Goal: Book appointment/travel/reservation

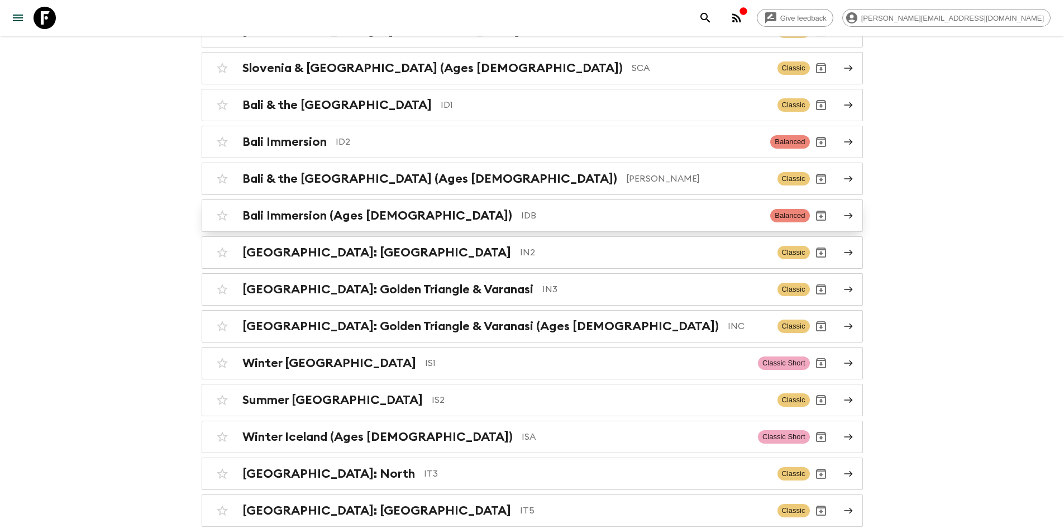
scroll to position [2070, 0]
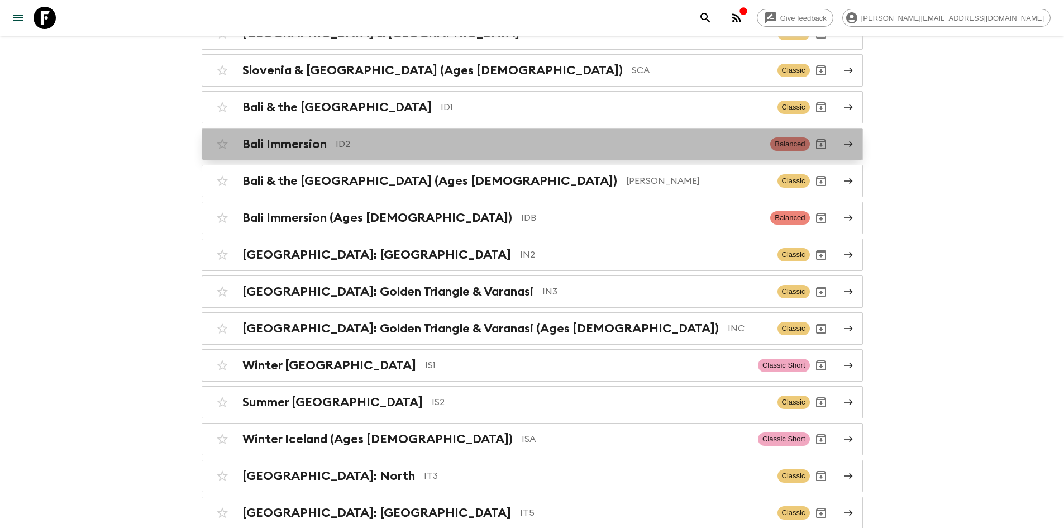
click at [373, 143] on p "ID2" at bounding box center [549, 143] width 426 height 13
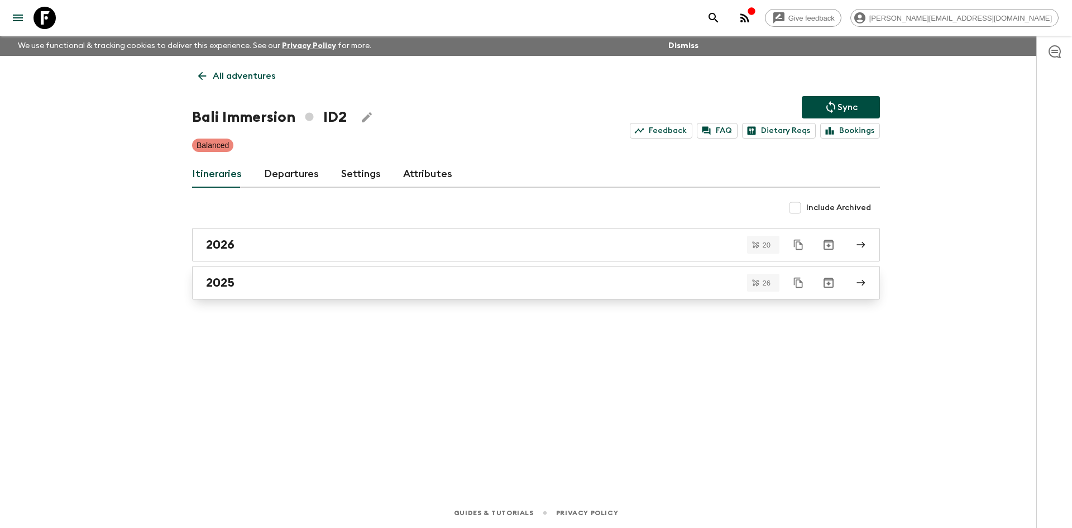
click at [230, 291] on link "2025" at bounding box center [536, 283] width 688 height 34
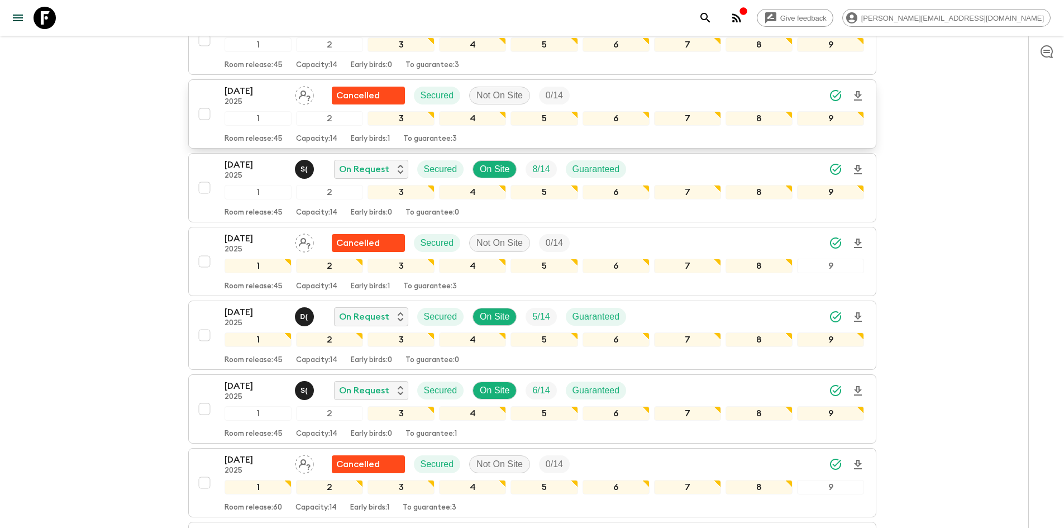
scroll to position [310, 0]
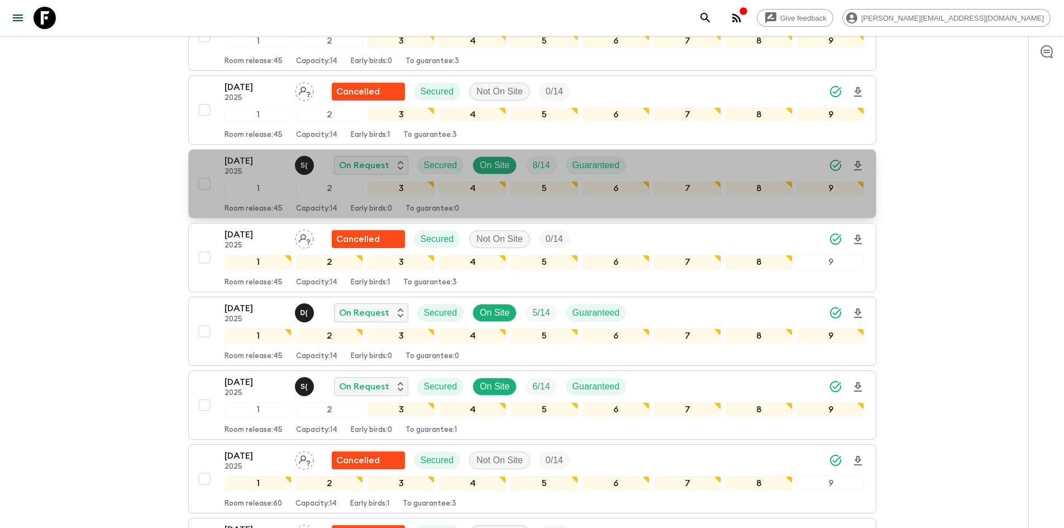
click at [663, 162] on div "[DATE] 2025 S ( On Request Secured On Site 8 / 14 Guaranteed" at bounding box center [545, 165] width 640 height 22
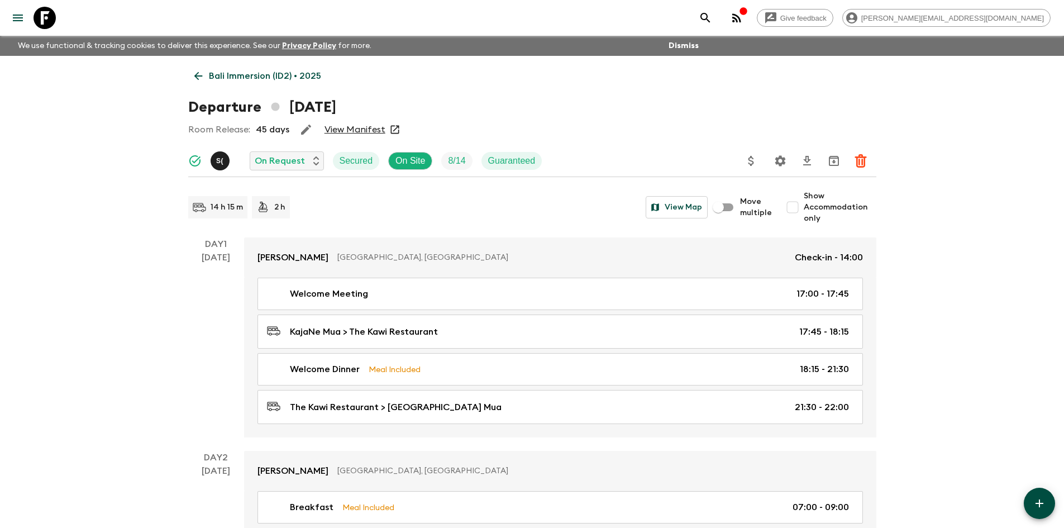
click at [798, 207] on input "Show Accommodation only" at bounding box center [792, 207] width 22 height 22
checkbox input "true"
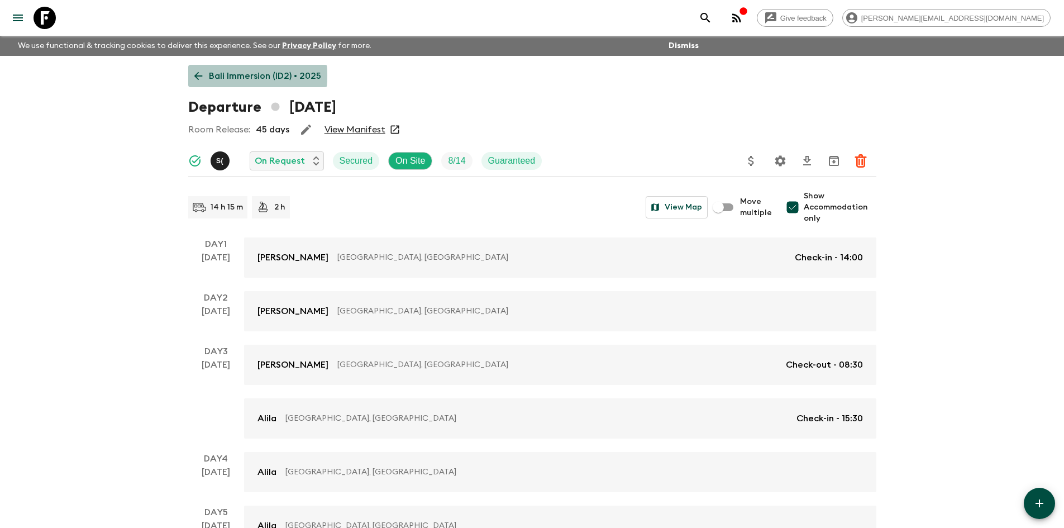
click at [198, 75] on icon at bounding box center [198, 76] width 12 height 12
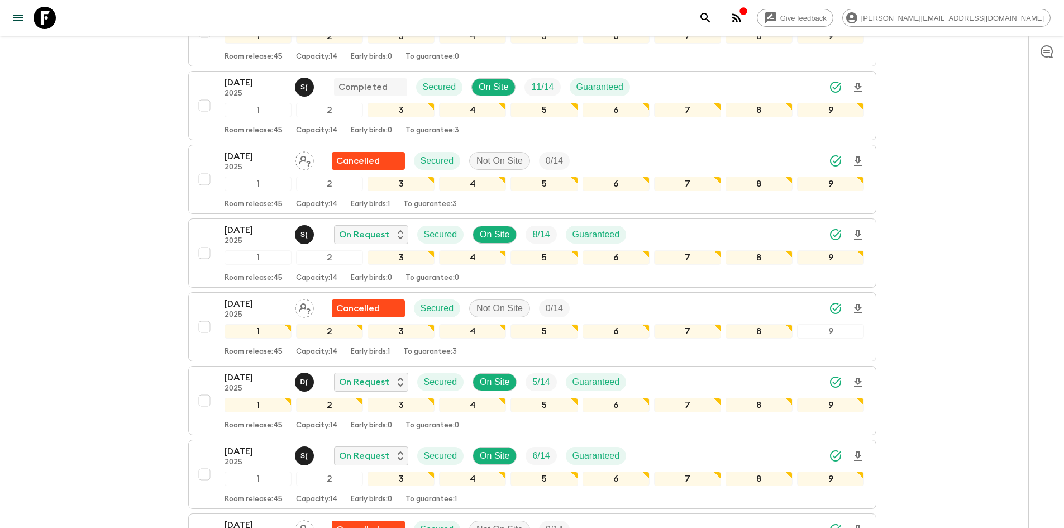
scroll to position [238, 0]
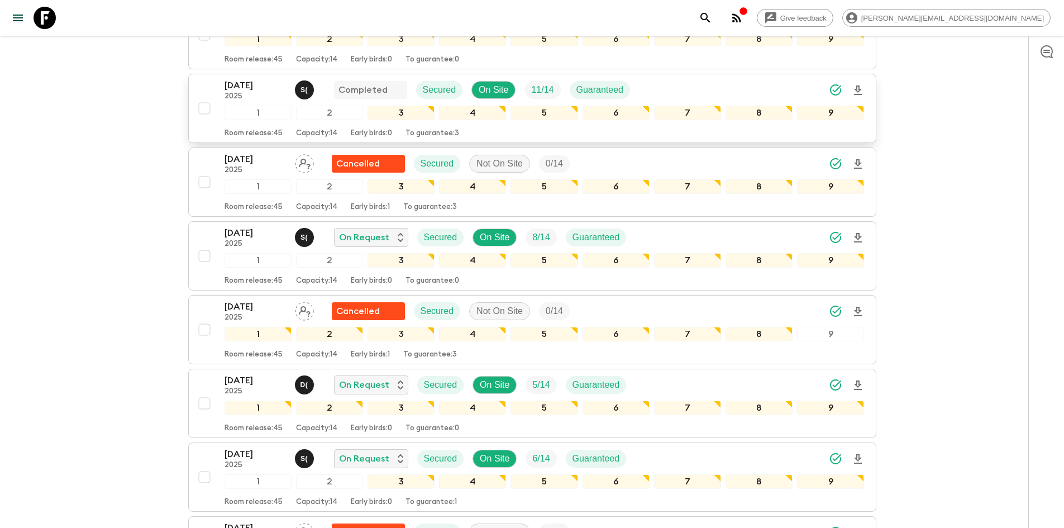
click at [264, 86] on p "[DATE]" at bounding box center [255, 85] width 61 height 13
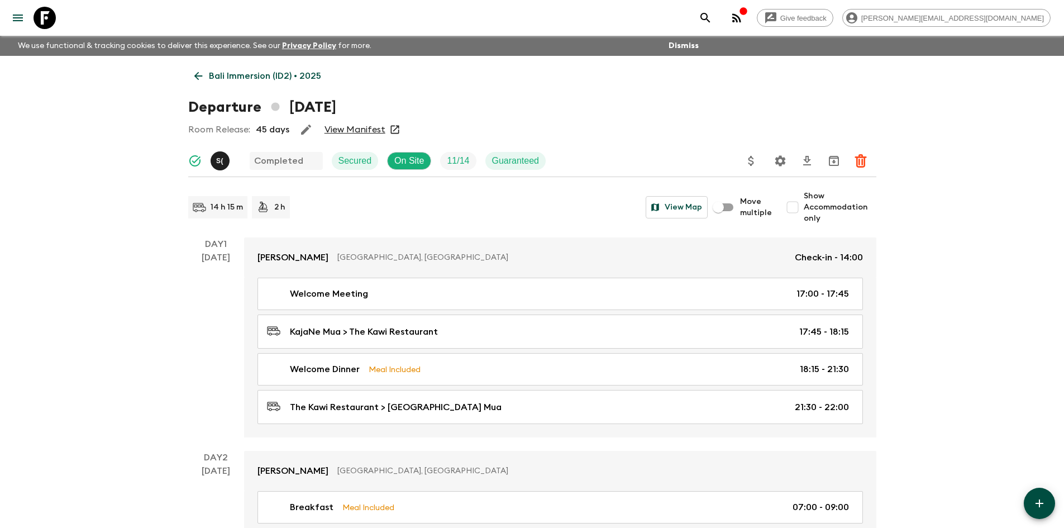
click at [798, 214] on input "Show Accommodation only" at bounding box center [792, 207] width 22 height 22
checkbox input "true"
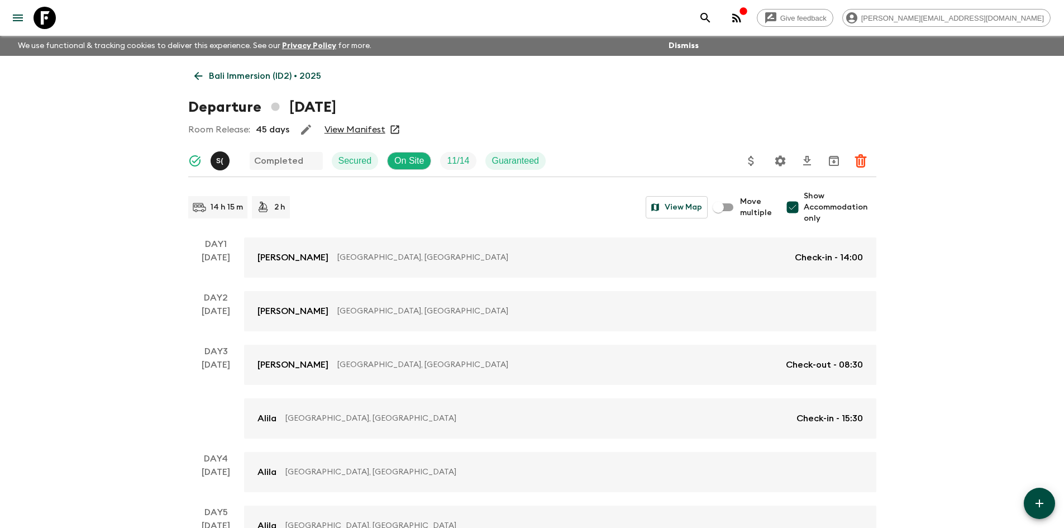
click at [197, 70] on icon at bounding box center [198, 76] width 12 height 12
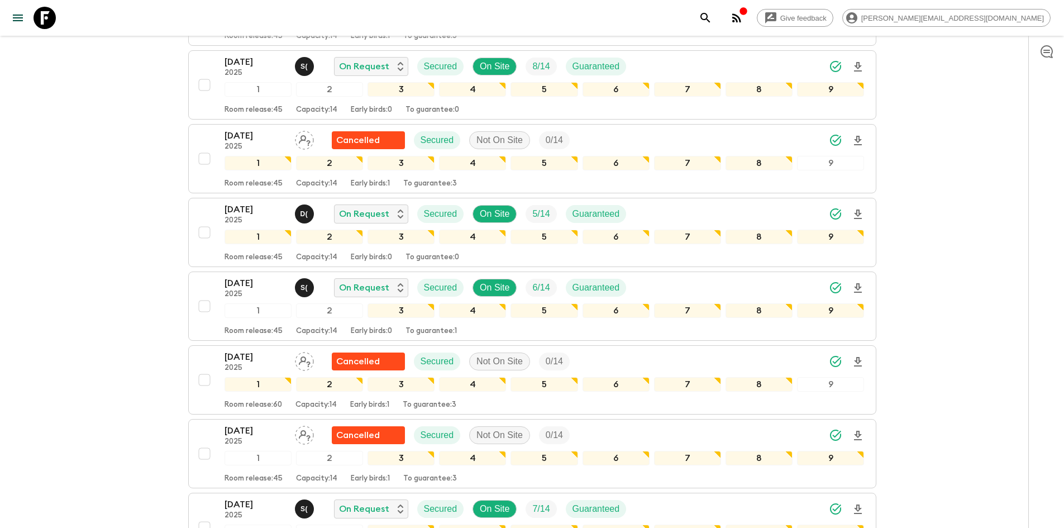
scroll to position [410, 0]
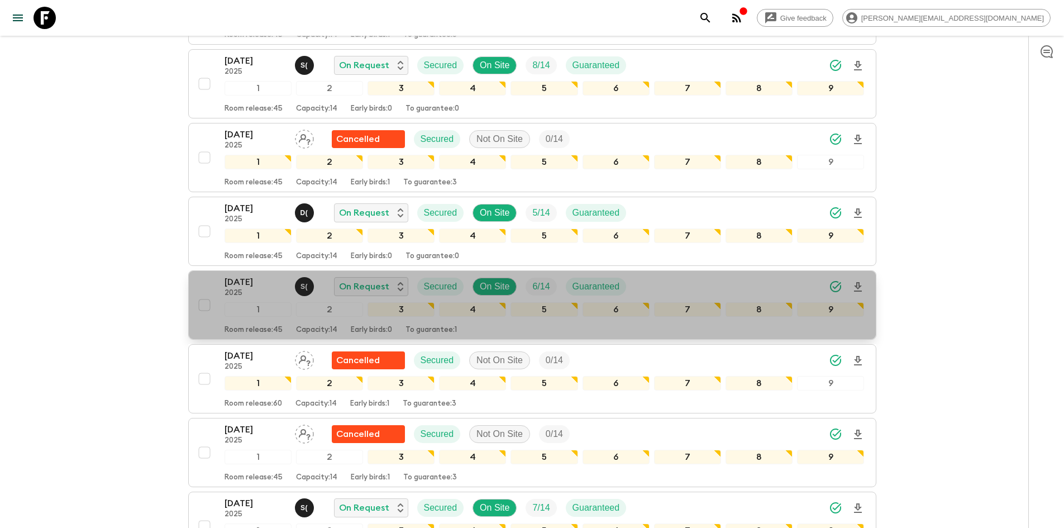
click at [264, 289] on p "2025" at bounding box center [255, 293] width 61 height 9
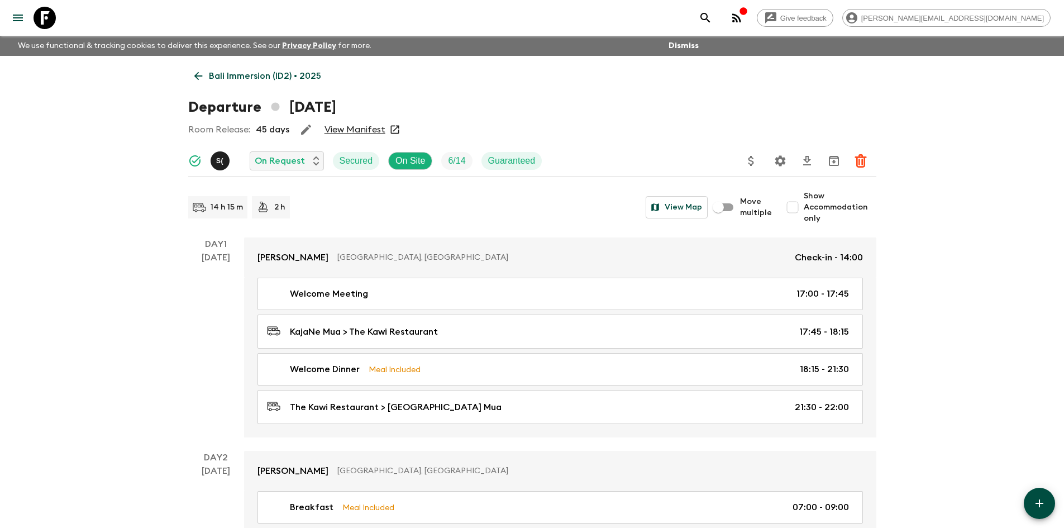
click at [206, 72] on link "Bali Immersion (ID2) • 2025" at bounding box center [257, 76] width 139 height 22
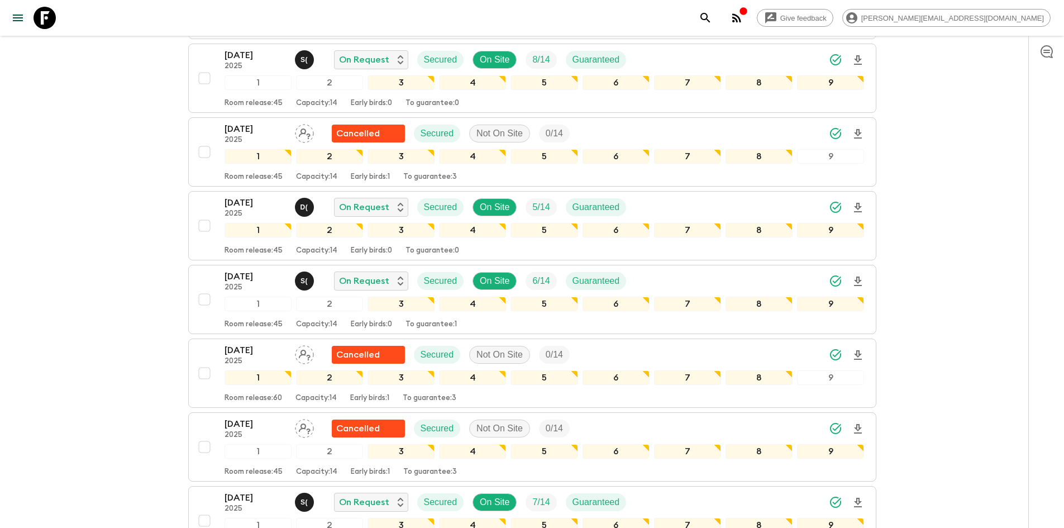
scroll to position [404, 0]
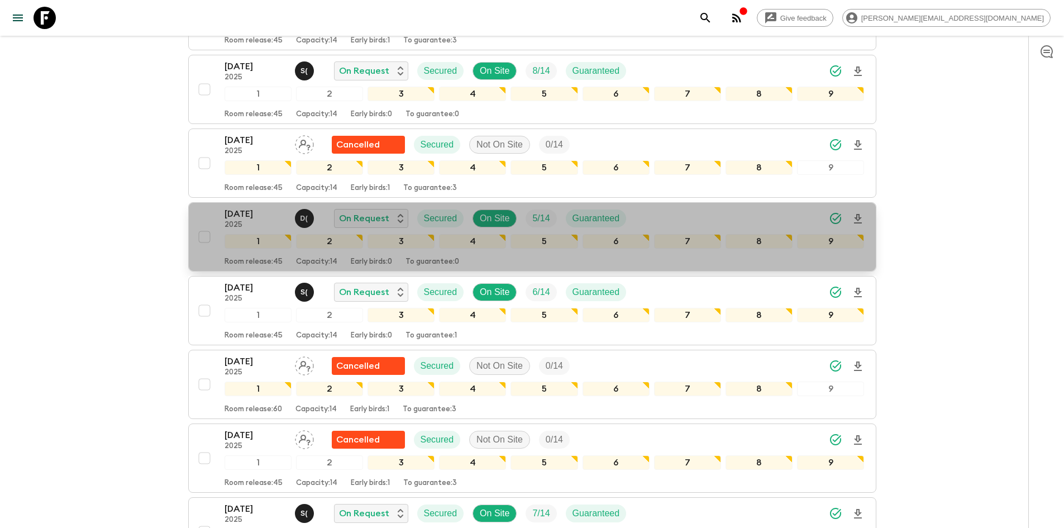
click at [262, 213] on p "[DATE]" at bounding box center [255, 213] width 61 height 13
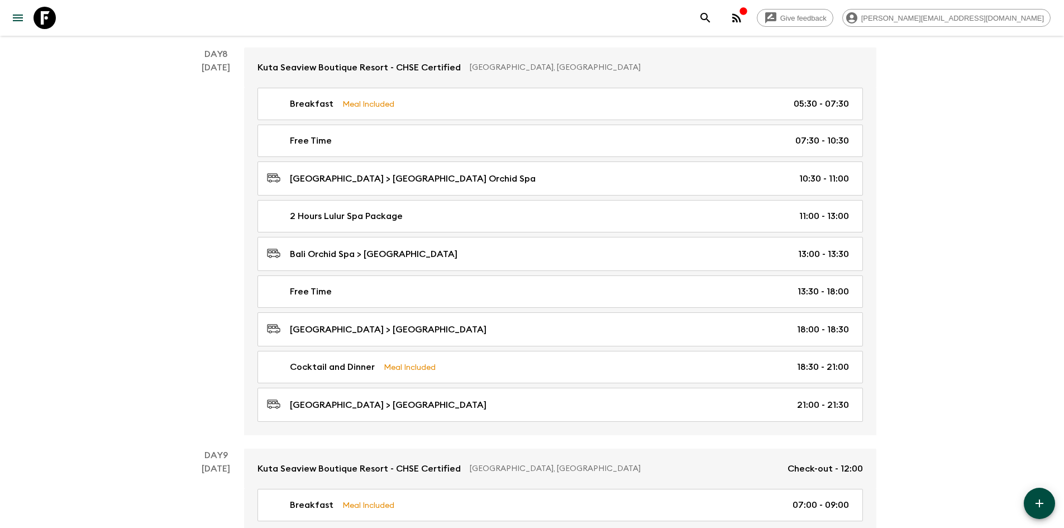
scroll to position [2765, 0]
